Goal: Task Accomplishment & Management: Manage account settings

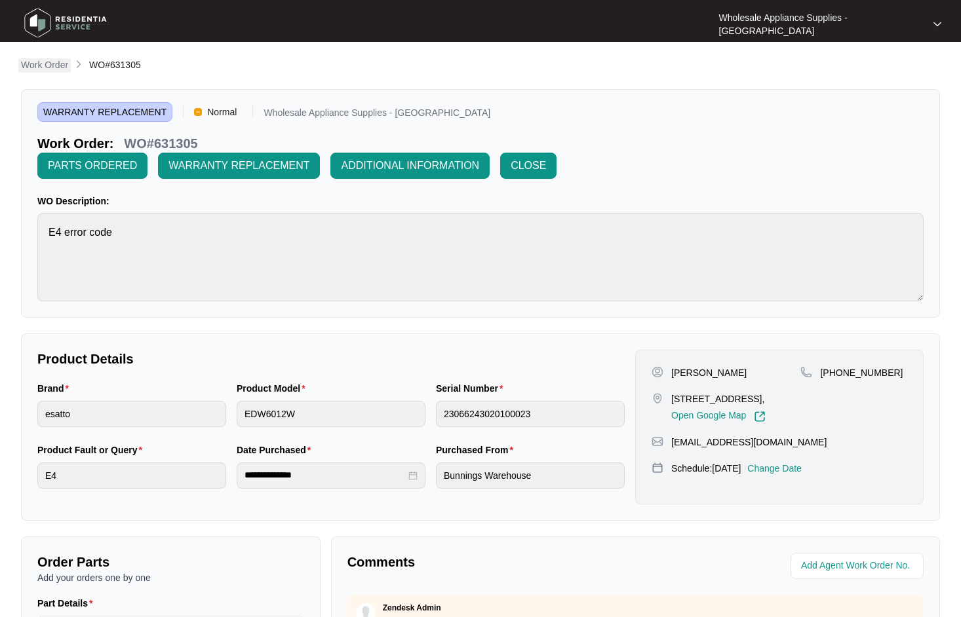
click at [58, 65] on p "Work Order" at bounding box center [44, 64] width 47 height 13
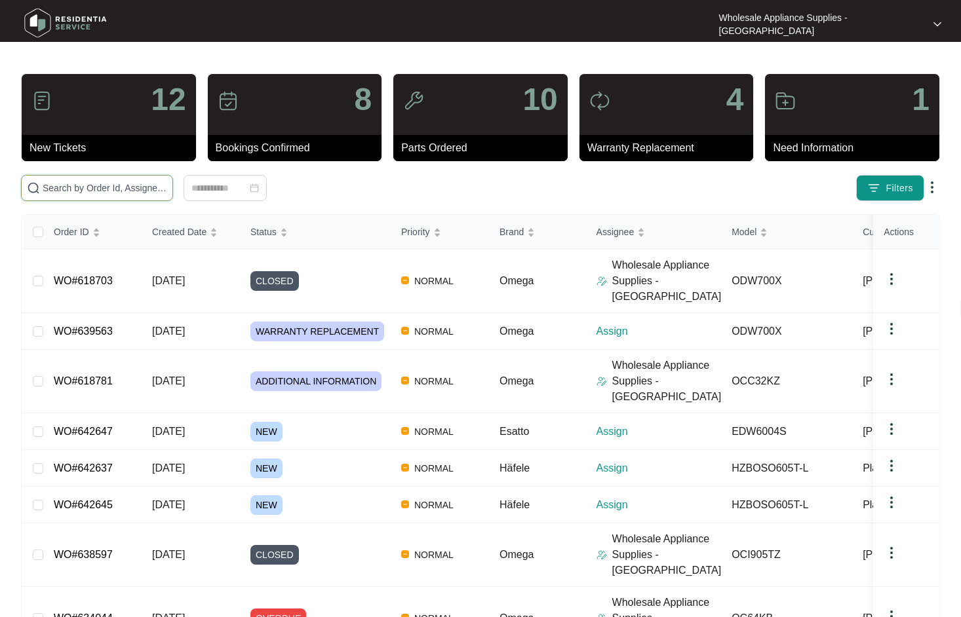
click at [105, 191] on input "text" at bounding box center [105, 188] width 125 height 14
paste input "637995"
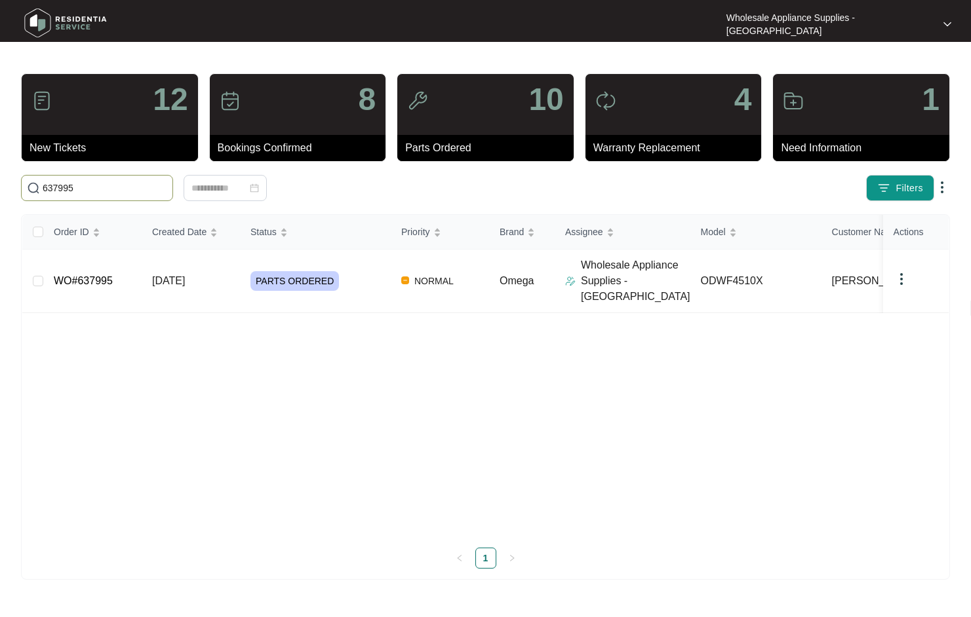
type input "637995"
click at [293, 275] on span "PARTS ORDERED" at bounding box center [294, 281] width 88 height 20
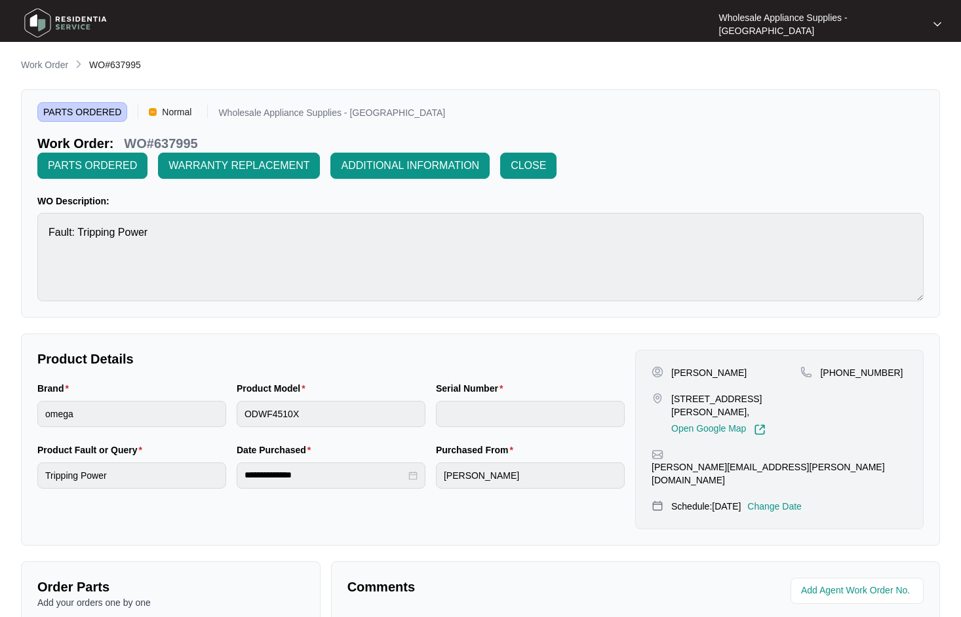
click at [801, 500] on p "Change Date" at bounding box center [774, 506] width 54 height 13
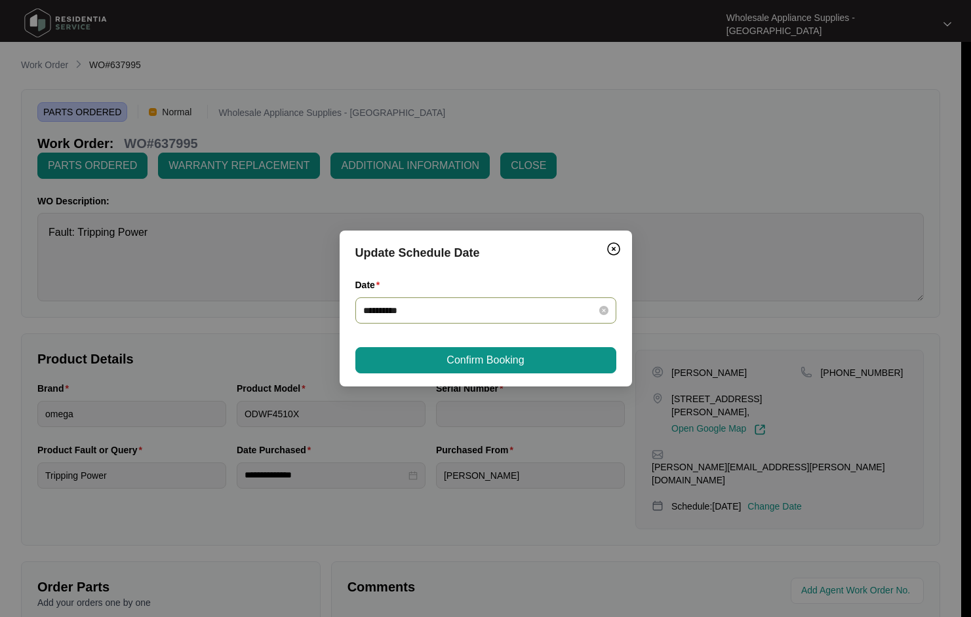
click at [598, 311] on div "**********" at bounding box center [485, 310] width 245 height 14
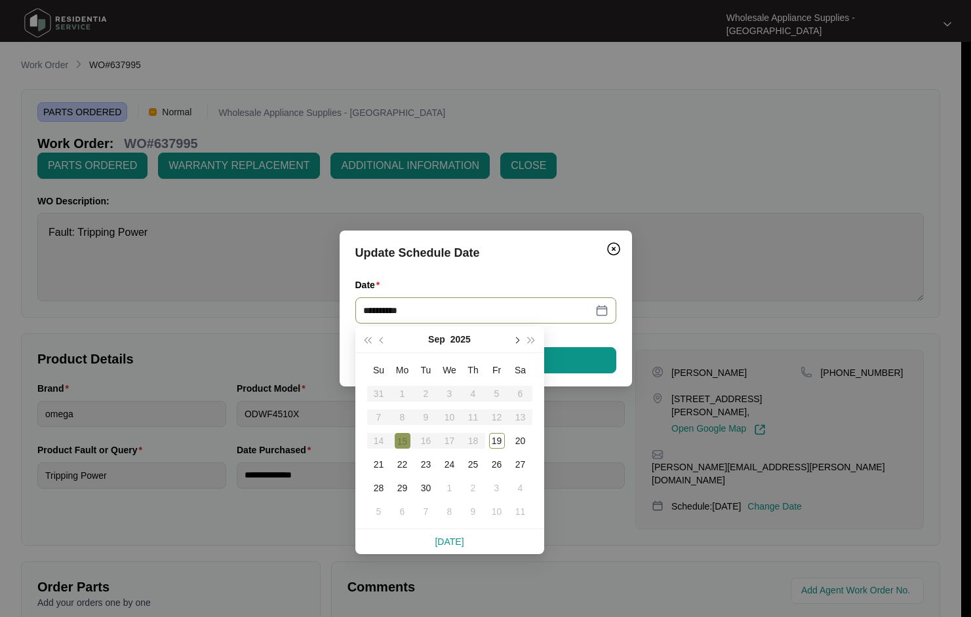
click at [516, 341] on span "button" at bounding box center [516, 341] width 7 height 7
type input "**********"
click at [428, 469] on div "21" at bounding box center [426, 465] width 16 height 16
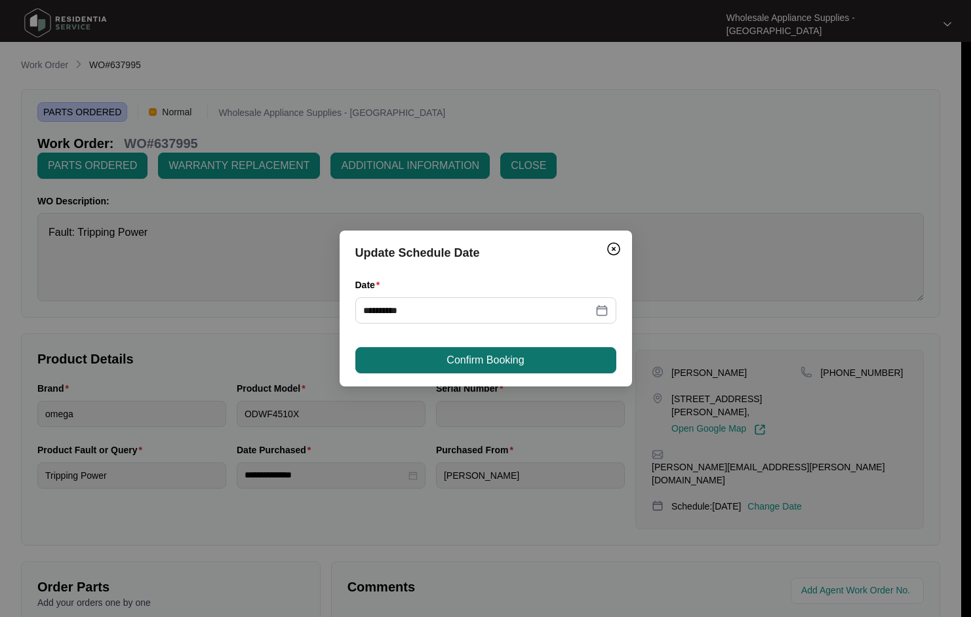
click at [466, 356] on span "Confirm Booking" at bounding box center [484, 361] width 77 height 16
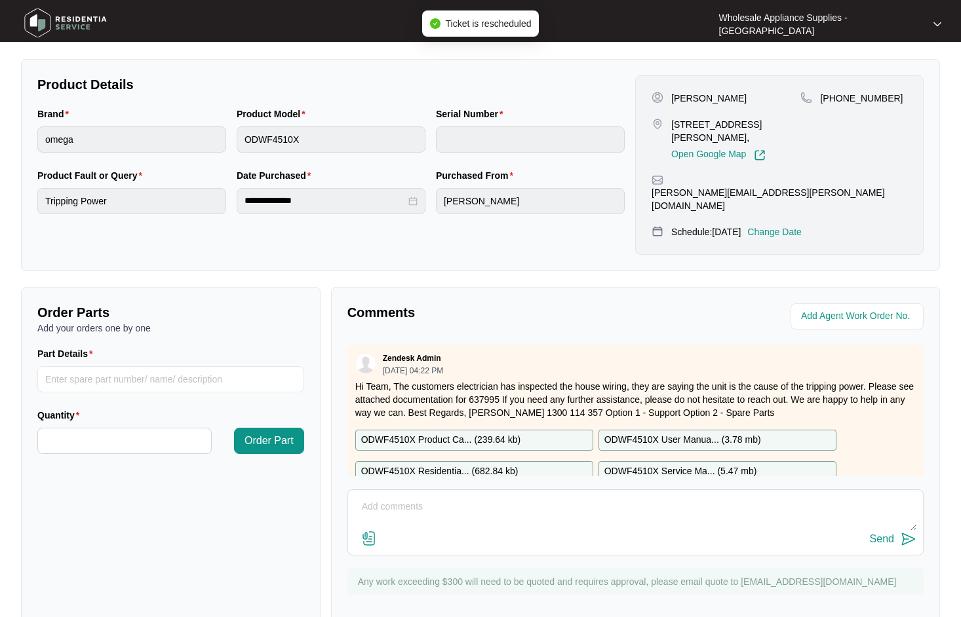
scroll to position [279, 0]
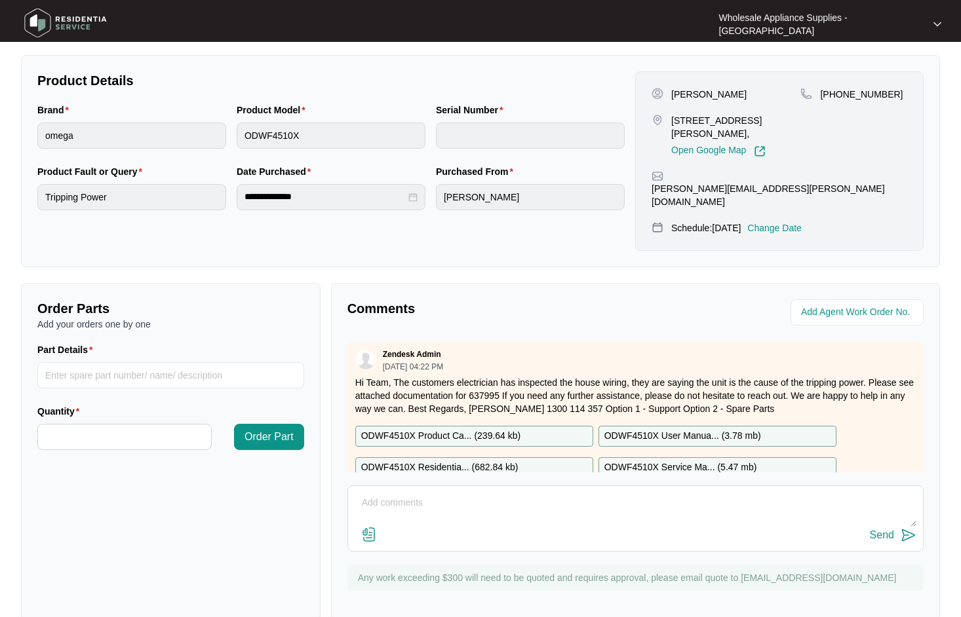
click at [504, 493] on textarea at bounding box center [636, 510] width 562 height 34
type textarea "h"
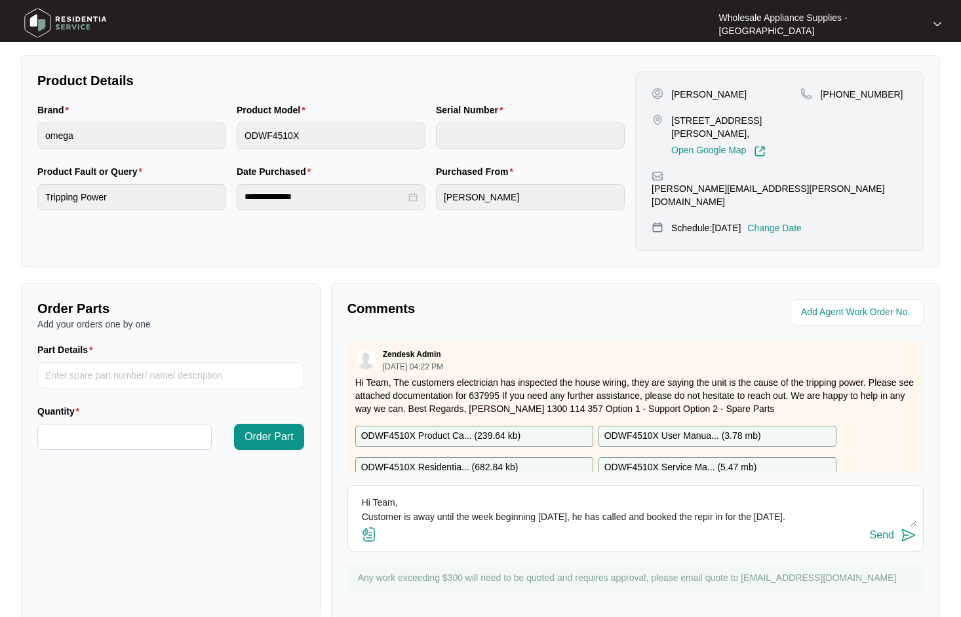
scroll to position [10, 0]
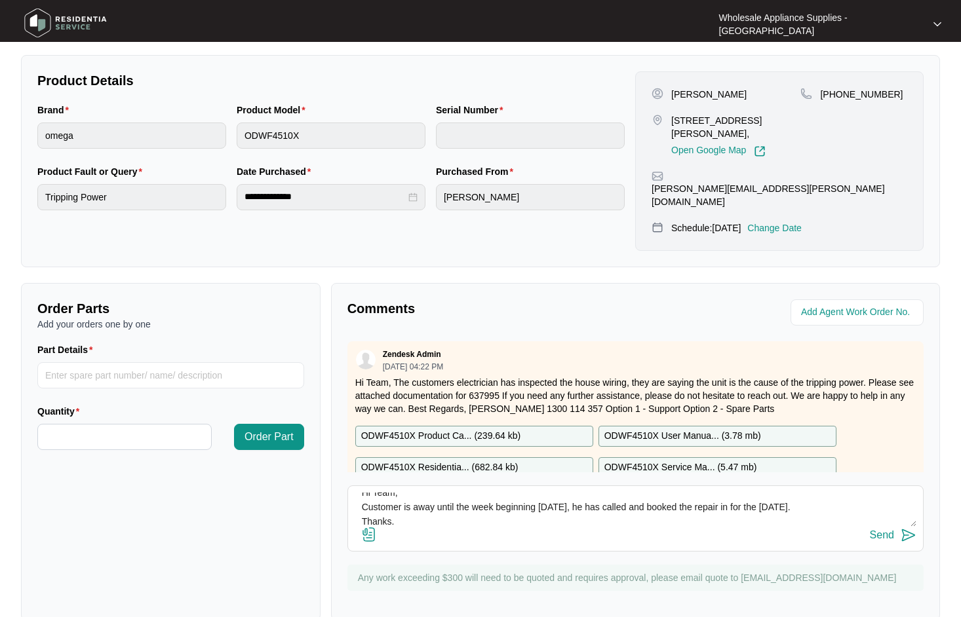
type textarea "Hi Team, Customer is away until the week beginning [DATE], he has called and bo…"
click at [898, 527] on button "Send" at bounding box center [893, 536] width 47 height 18
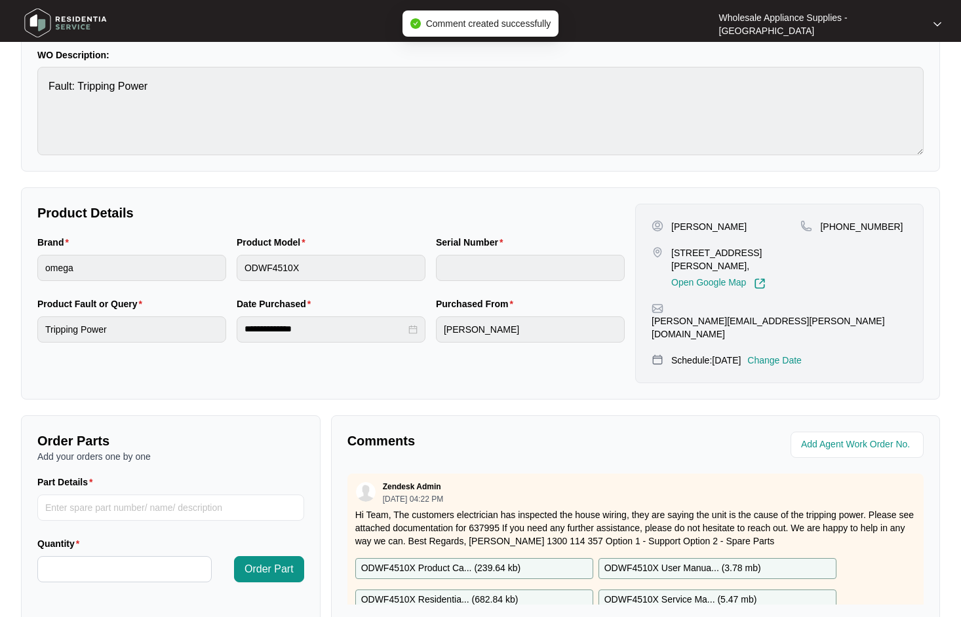
scroll to position [0, 0]
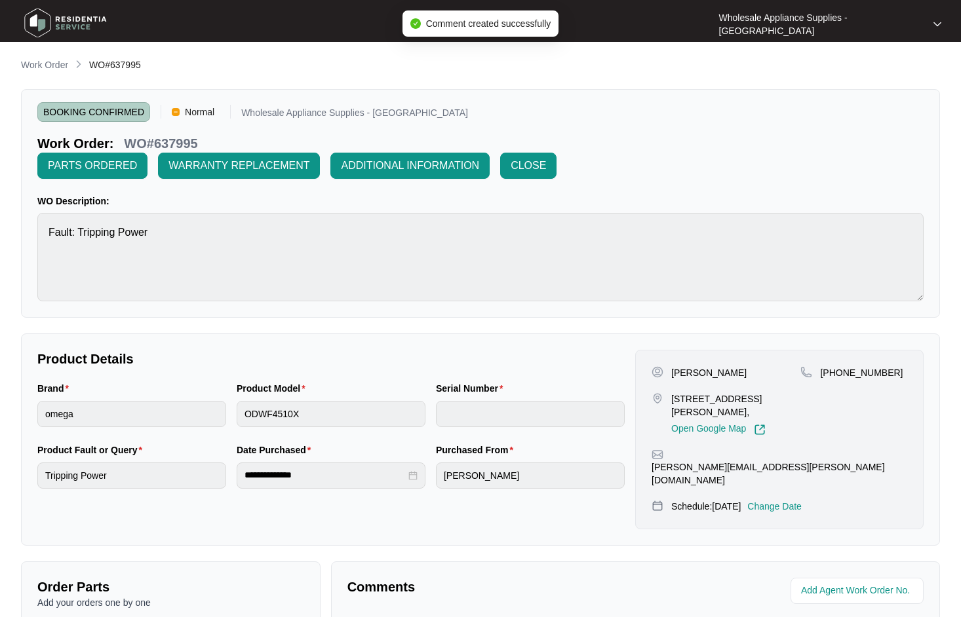
click at [52, 64] on p "Work Order" at bounding box center [44, 64] width 47 height 13
